Goal: Communication & Community: Participate in discussion

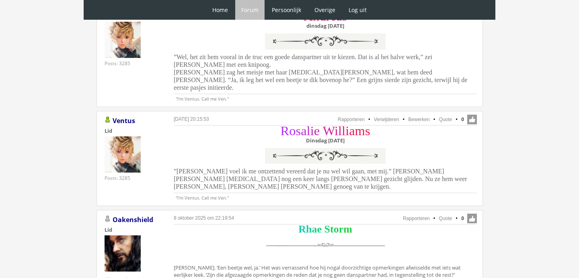
scroll to position [1291, 0]
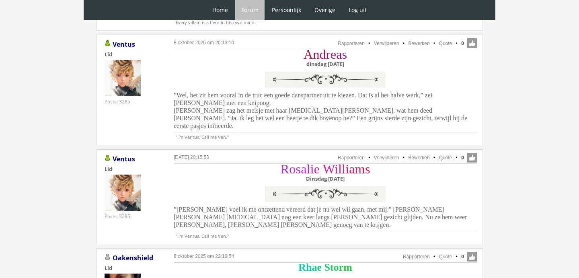
click at [446, 155] on link "Quote" at bounding box center [445, 158] width 13 height 6
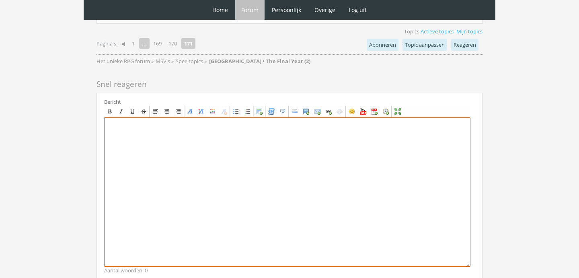
scroll to position [2317, 0]
click at [169, 148] on textarea at bounding box center [287, 192] width 366 height 149
paste textarea "[center][size=7][font=Garamond][color=#B12BFF]R[/color][color=#B529F2]o[/color]…"
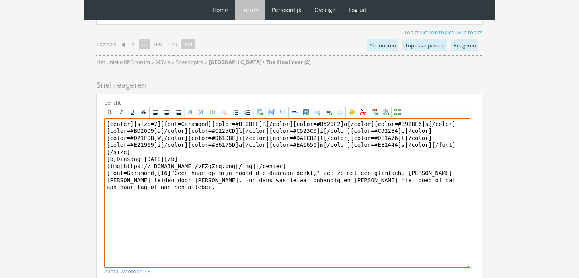
click at [448, 121] on textarea "[center][size=7][font=Garamond][color=#B12BFF]R[/color][color=#B529F2]o[/color]…" at bounding box center [287, 192] width 366 height 149
click at [279, 131] on textarea "[center][size=7][font=Garamond][color=#B12BFF]R[/color][color=#B529F2]o[/color]…" at bounding box center [287, 192] width 366 height 149
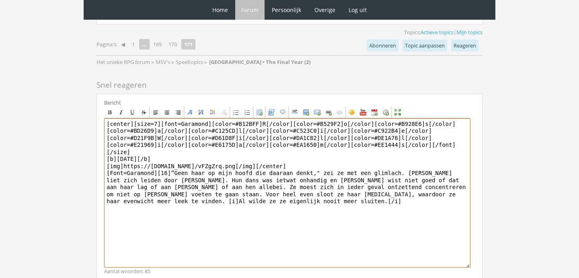
click at [437, 132] on textarea "[center][size=7][font=Garamond][color=#B12BFF]R[/color][color=#B529F2]o[/color]…" at bounding box center [287, 192] width 366 height 149
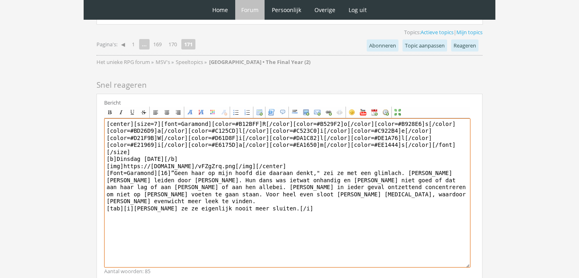
click at [309, 140] on textarea "[center][size=7][font=Garamond][color=#B12BFF]R[/color][color=#B529F2]o[/color]…" at bounding box center [287, 192] width 366 height 149
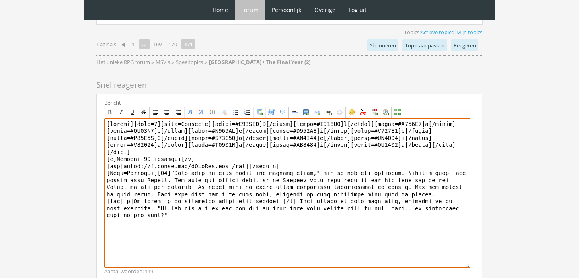
drag, startPoint x: 162, startPoint y: 151, endPoint x: 158, endPoint y: 151, distance: 4.4
click at [158, 151] on textarea at bounding box center [287, 192] width 366 height 149
type textarea "[center][size=7][font=Garamond][color=#B12BFF]R[/color][color=#B529F2]o[/color]…"
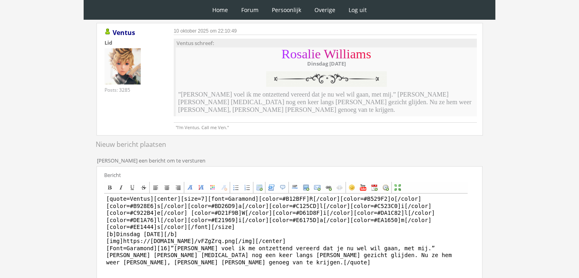
scroll to position [116, 0]
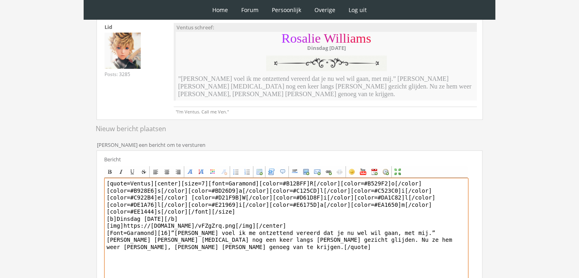
drag, startPoint x: 154, startPoint y: 177, endPoint x: 65, endPoint y: 173, distance: 88.9
click at [65, 173] on div "0 Home Forum Forum index Actieve topics Mijn topics Persoonlijk Profiel Prive b…" at bounding box center [289, 141] width 579 height 515
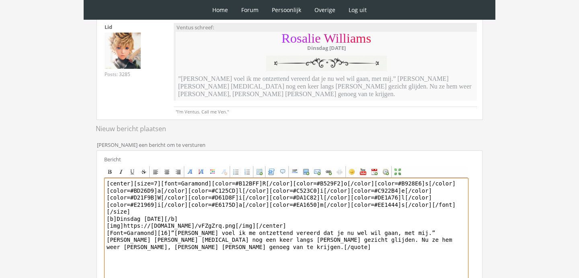
drag, startPoint x: 173, startPoint y: 223, endPoint x: 208, endPoint y: 286, distance: 72.2
click at [208, 277] on html "0 Home Forum Forum index Actieve topics Mijn topics Persoonlijk Profiel Prive b…" at bounding box center [289, 141] width 579 height 515
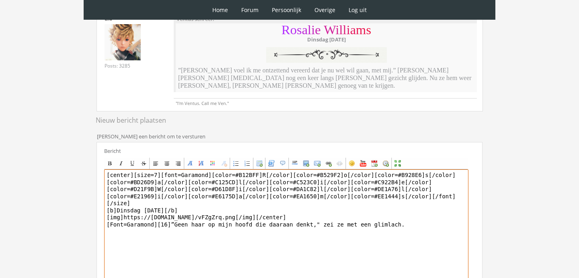
type textarea "[center][size=7][font=Garamond][color=#B12BFF]R[/color][color=#B529F2]o[/color]…"
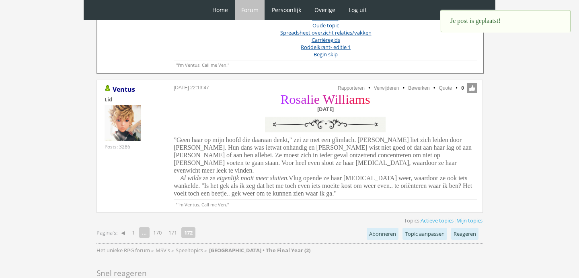
scroll to position [458, 0]
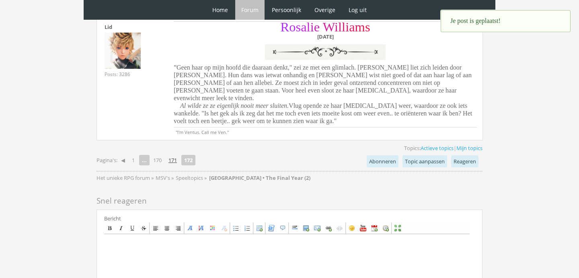
click at [174, 154] on link "171" at bounding box center [172, 159] width 15 height 11
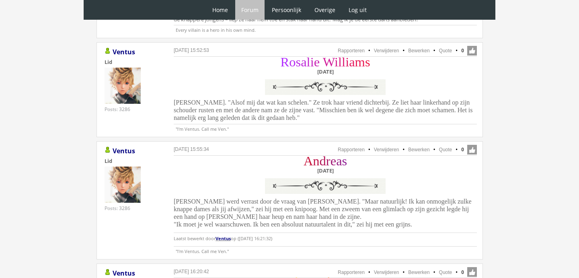
scroll to position [650, 0]
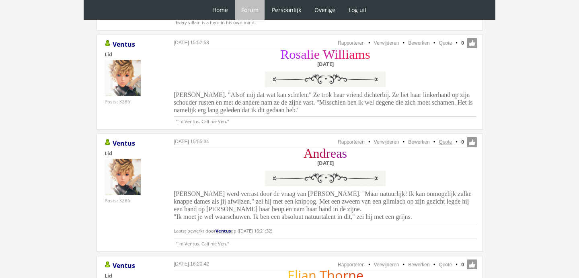
click at [445, 141] on link "Quote" at bounding box center [445, 142] width 13 height 6
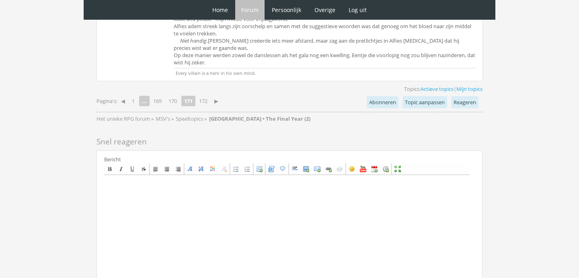
scroll to position [2234, 0]
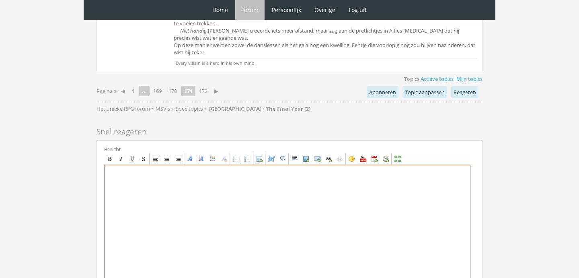
click at [167, 185] on textarea at bounding box center [287, 239] width 366 height 149
paste textarea "[center][size=7][font=Garamond][color=#C71139]A[/color][color=#BD1247]n[/color]…"
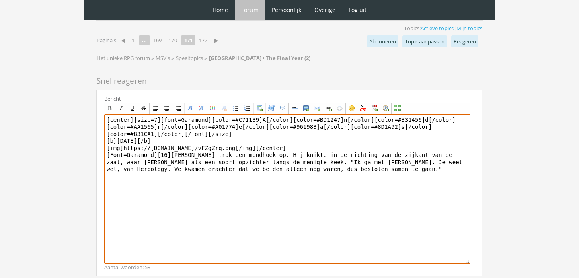
scroll to position [2285, 0]
drag, startPoint x: 374, startPoint y: 149, endPoint x: 432, endPoint y: 135, distance: 59.1
click at [432, 135] on textarea "[center][size=7][font=Garamond][color=#C71139]A[/color][color=#BD1247]n[/color]…" at bounding box center [287, 188] width 366 height 149
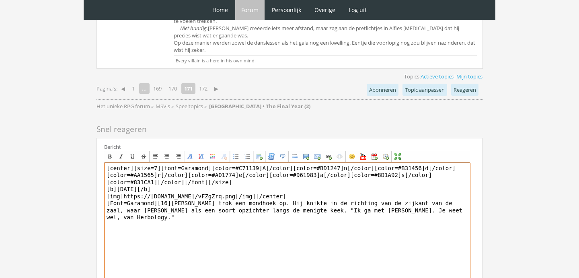
scroll to position [2239, 0]
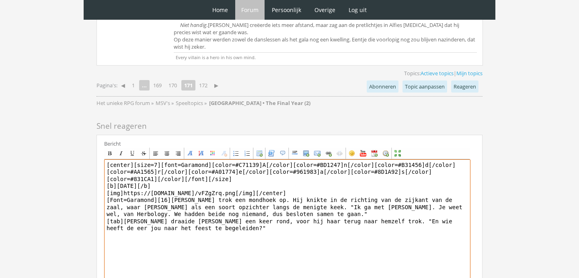
drag, startPoint x: 262, startPoint y: 188, endPoint x: 382, endPoint y: 191, distance: 120.6
click at [381, 190] on textarea "[center][size=7][font=Garamond][color=#C71139]A[/color][color=#BD1247]n[/color]…" at bounding box center [287, 233] width 366 height 149
click at [274, 177] on textarea "[center][size=7][font=Garamond][color=#C71139]A[/color][color=#BD1247]n[/color]…" at bounding box center [287, 233] width 366 height 149
drag, startPoint x: 260, startPoint y: 190, endPoint x: 434, endPoint y: 182, distance: 174.7
click at [434, 183] on textarea "[center][size=7][font=Garamond][color=#C71139]A[/color][color=#BD1247]n[/color]…" at bounding box center [287, 233] width 366 height 149
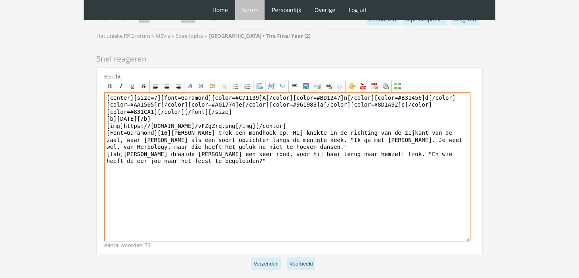
scroll to position [2310, 0]
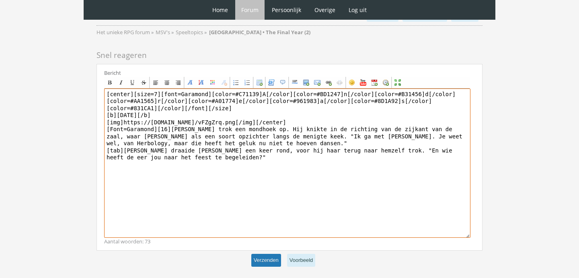
type textarea "[center][size=7][font=Garamond][color=#C71139]A[/color][color=#BD1247]n[/color]…"
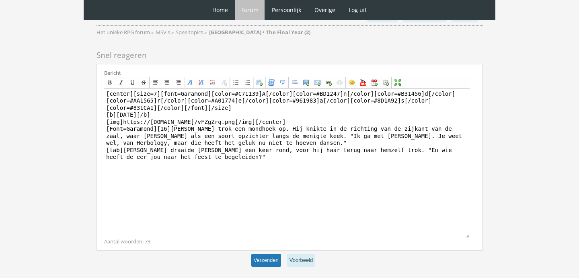
click at [273, 254] on button "Verzenden" at bounding box center [266, 260] width 30 height 13
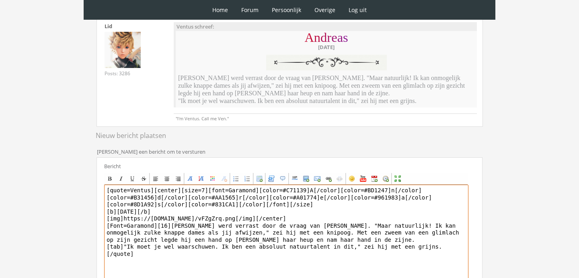
scroll to position [144, 0]
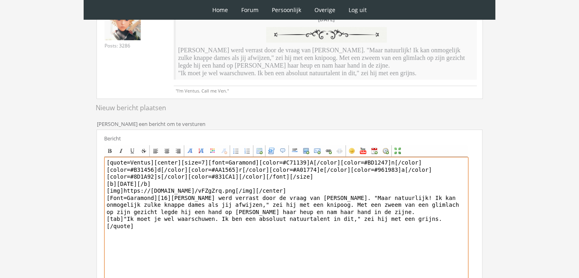
drag, startPoint x: 155, startPoint y: 160, endPoint x: 170, endPoint y: 195, distance: 38.2
click at [170, 195] on textarea "[quote=Ventus][center][size=7][font=Garamond][color=#C71139]A[/color][color=#BD…" at bounding box center [286, 231] width 364 height 149
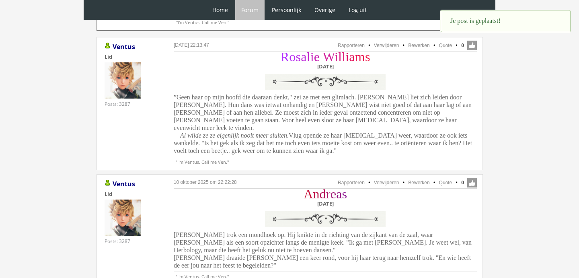
scroll to position [508, 0]
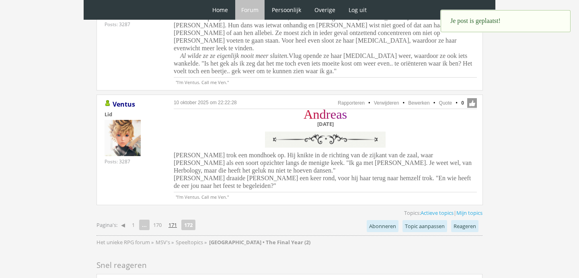
click at [176, 219] on link "171" at bounding box center [172, 224] width 15 height 11
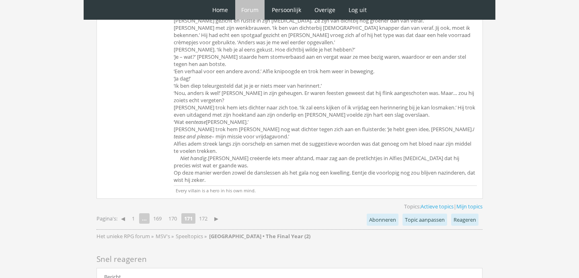
scroll to position [2116, 0]
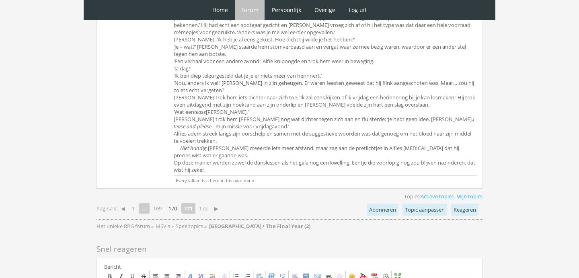
click at [176, 203] on link "170" at bounding box center [172, 208] width 15 height 11
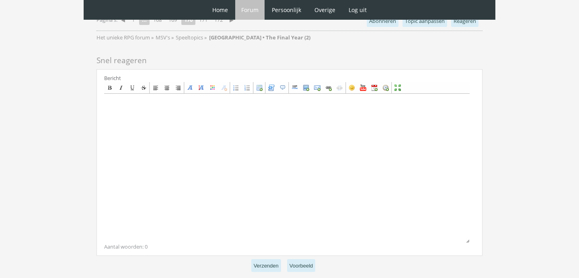
scroll to position [1938, 0]
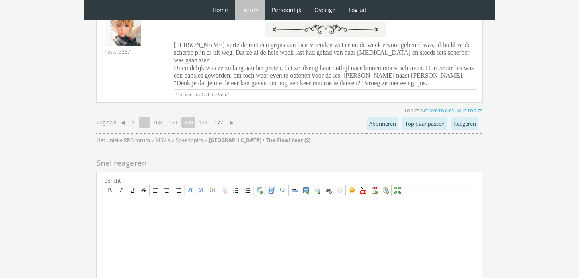
click at [221, 117] on link "172" at bounding box center [218, 122] width 15 height 11
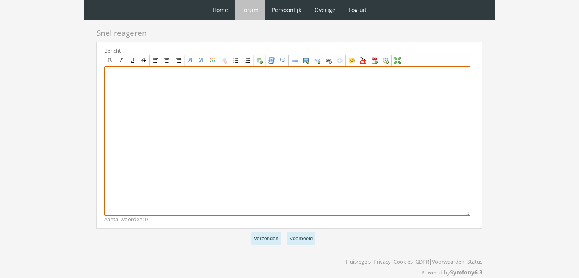
scroll to position [739, 0]
click at [231, 127] on textarea at bounding box center [287, 141] width 366 height 149
paste textarea "[center][size=7][font=[US_STATE]][color=#FFB0FA]I[/color][color=#FFAFF1]s[/colo…"
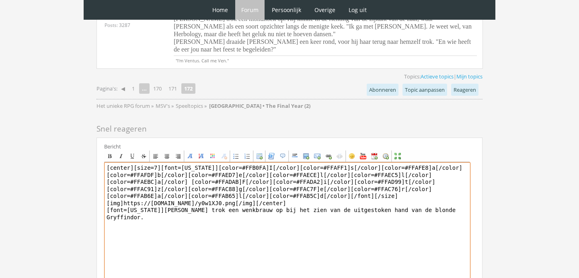
scroll to position [649, 0]
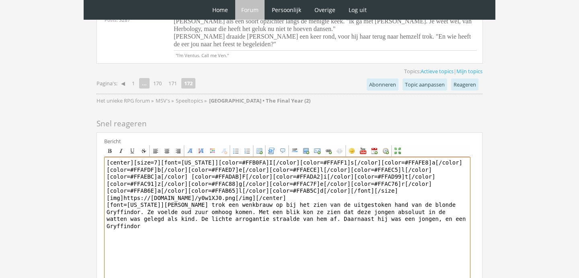
click at [278, 209] on textarea "[center][size=7][font=[US_STATE]][color=#FFB0FA]I[/color][color=#FFAFF1]s[/colo…" at bounding box center [287, 231] width 366 height 149
click at [316, 224] on textarea "[center][size=7][font=[US_STATE]][color=#FFB0FA]I[/color][color=#FFAFF1]s[/colo…" at bounding box center [287, 231] width 366 height 149
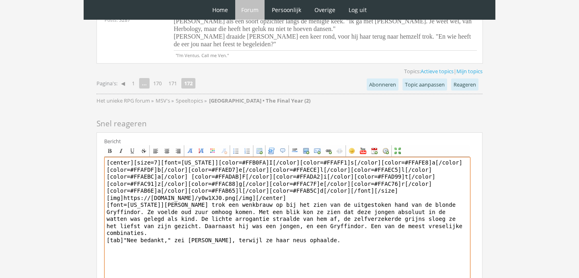
click at [294, 215] on textarea "[center][size=7][font=[US_STATE]][color=#FFB0FA]I[/color][color=#FFAFF1]s[/colo…" at bounding box center [287, 231] width 366 height 149
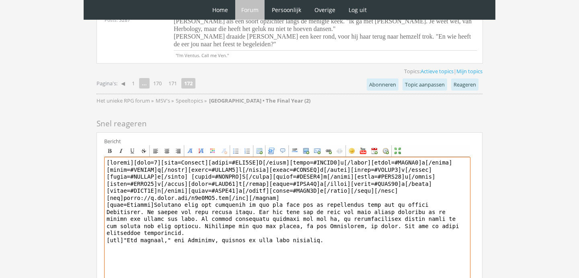
click at [352, 231] on textarea at bounding box center [287, 231] width 366 height 149
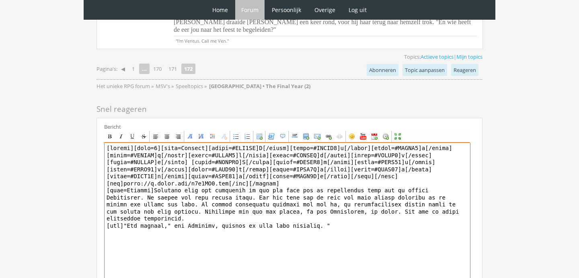
scroll to position [684, 0]
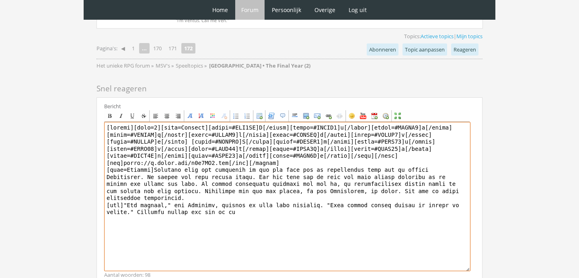
click at [137, 201] on textarea at bounding box center [287, 196] width 366 height 149
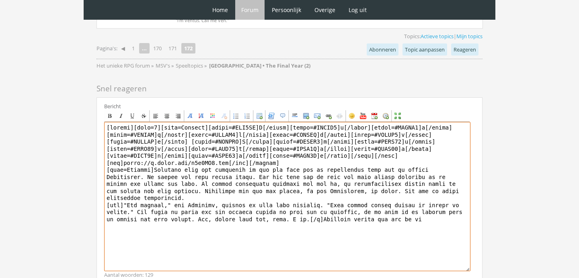
click at [240, 207] on textarea at bounding box center [287, 196] width 366 height 149
click at [378, 209] on textarea at bounding box center [287, 196] width 366 height 149
click at [321, 222] on textarea at bounding box center [287, 196] width 366 height 149
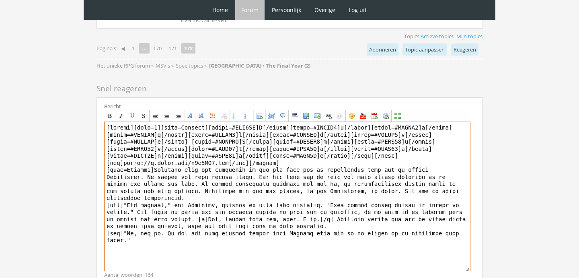
drag, startPoint x: 317, startPoint y: 209, endPoint x: 303, endPoint y: 209, distance: 14.5
click at [304, 209] on textarea at bounding box center [287, 196] width 366 height 149
click at [201, 214] on textarea at bounding box center [287, 196] width 366 height 149
click at [275, 215] on textarea at bounding box center [287, 196] width 366 height 149
click at [246, 233] on textarea at bounding box center [287, 196] width 366 height 149
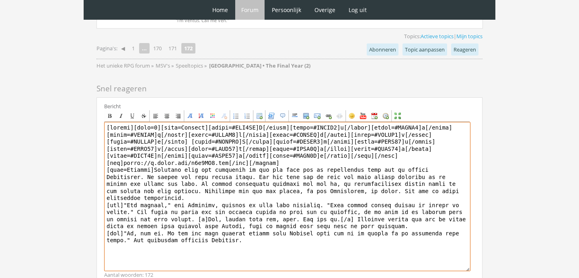
type textarea "[center][size=7][font=[US_STATE]][color=#FFB0FA]I[/color][color=#FFAFF1]s[/colo…"
